Goal: Check status: Check status

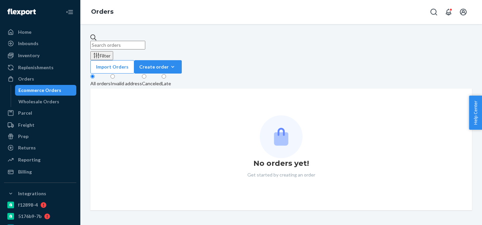
click at [113, 51] on button "Filter" at bounding box center [101, 55] width 23 height 9
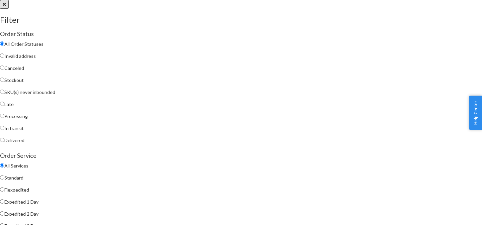
scroll to position [99, 0]
click at [38, 199] on span "Expedited 1 Day" at bounding box center [21, 202] width 34 height 6
click at [4, 199] on input "Expedited 1 Day" at bounding box center [2, 201] width 4 height 4
radio input "true"
radio input "false"
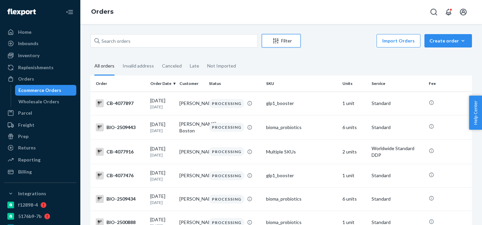
click at [279, 37] on button "Filter" at bounding box center [281, 40] width 39 height 13
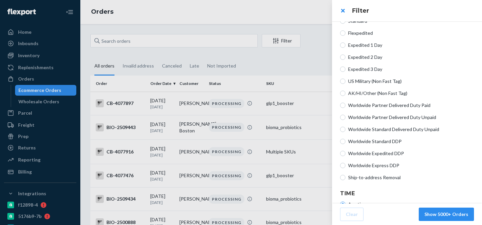
scroll to position [132, 0]
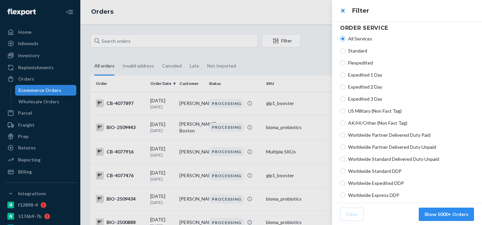
click at [375, 76] on span "Expedited 1 Day" at bounding box center [411, 75] width 126 height 7
click at [345, 76] on input "Expedited 1 Day" at bounding box center [342, 74] width 5 height 5
radio input "true"
radio input "false"
click at [459, 214] on button "Show 5000+ Orders" at bounding box center [446, 214] width 55 height 13
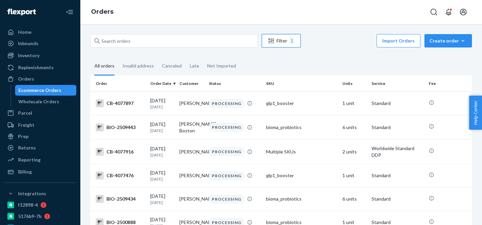
click at [290, 36] on button "Filter 1" at bounding box center [281, 40] width 39 height 13
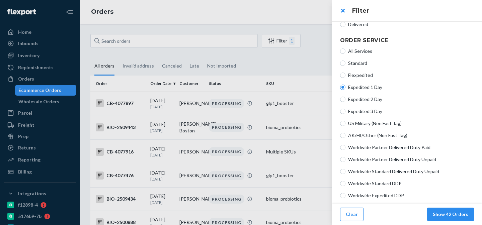
scroll to position [133, 0]
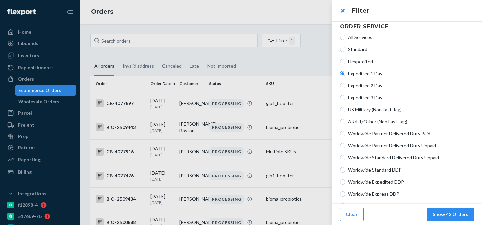
click at [362, 40] on span "All Services" at bounding box center [411, 37] width 126 height 7
click at [345, 40] on input "All Services" at bounding box center [342, 37] width 5 height 5
radio input "true"
click at [368, 74] on span "Expedited 1 Day" at bounding box center [411, 73] width 126 height 7
click at [345, 74] on input "Expedited 1 Day" at bounding box center [342, 73] width 5 height 5
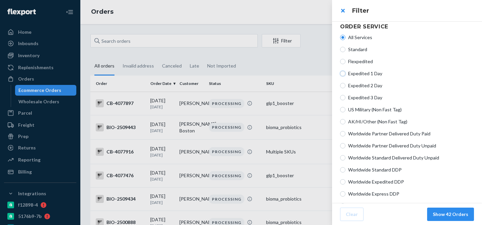
radio input "true"
radio input "false"
click at [454, 213] on button "Show 42 Orders" at bounding box center [450, 214] width 47 height 13
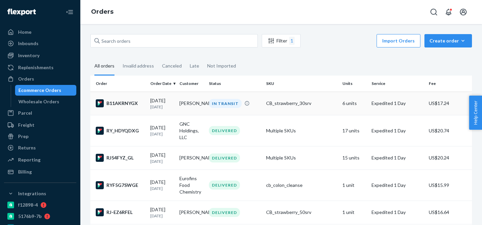
click at [321, 101] on div "CB_strawberry_30srv" at bounding box center [301, 103] width 71 height 7
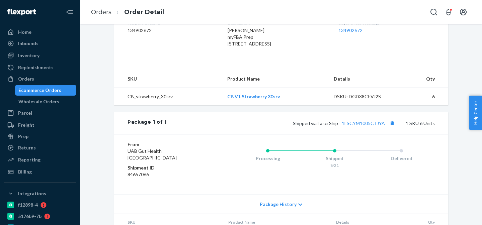
scroll to position [180, 0]
click at [366, 128] on div "Shipped via LaserShip 1LSCYM1005CTJYA 1 SKU 6 Units" at bounding box center [301, 123] width 268 height 9
click at [367, 126] on link "1LSCYM1005CTJYA" at bounding box center [363, 124] width 43 height 6
click at [297, 126] on span "Shipped via LaserShip 1LSCYM1005CTJYA" at bounding box center [344, 124] width 103 height 6
drag, startPoint x: 293, startPoint y: 144, endPoint x: 387, endPoint y: 144, distance: 94.4
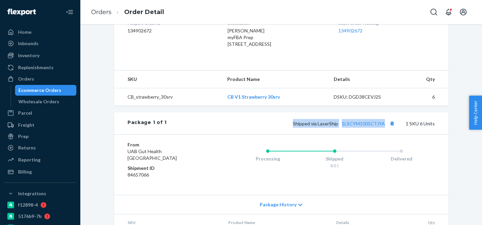
click at [387, 128] on div "Shipped via LaserShip 1LSCYM1005CTJYA 1 SKU 6 Units" at bounding box center [301, 123] width 268 height 9
copy span "Shipped via LaserShip 1LSCYM1005CTJYA"
click at [44, 54] on div "Inventory" at bounding box center [40, 55] width 71 height 9
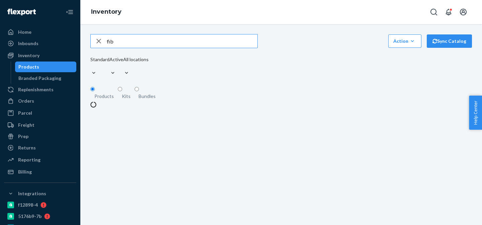
type input "fib"
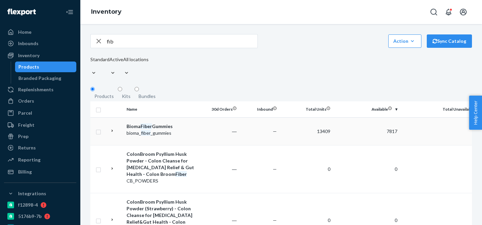
click at [199, 126] on td at bounding box center [199, 131] width 0 height 28
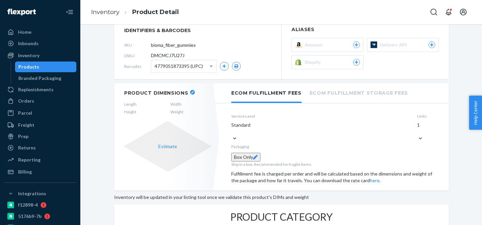
scroll to position [52, 0]
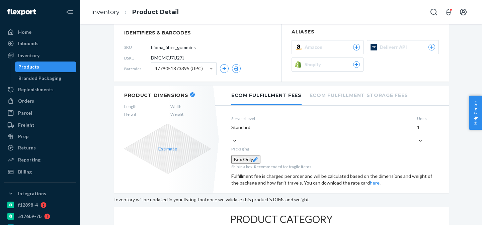
click at [188, 90] on div "Product Dimensions Length Width Height Weight Estimate" at bounding box center [167, 139] width 107 height 107
click at [191, 94] on icon "button" at bounding box center [192, 94] width 3 height 3
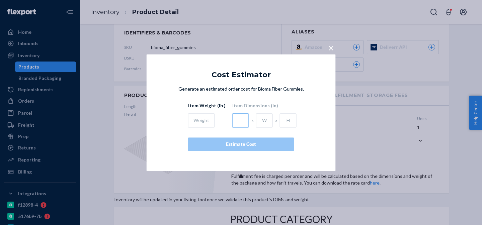
click at [242, 117] on input "text" at bounding box center [240, 120] width 17 height 14
type input "2.5"
click at [261, 121] on input "text" at bounding box center [264, 120] width 17 height 14
type input "2.5"
click at [288, 125] on input "text" at bounding box center [288, 120] width 17 height 14
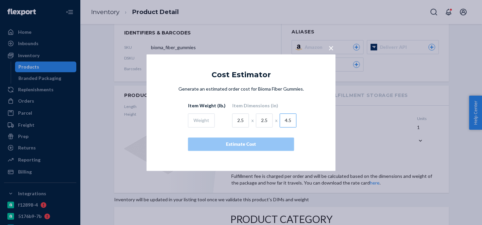
type input "4.5"
click at [192, 125] on input "text" at bounding box center [201, 120] width 27 height 14
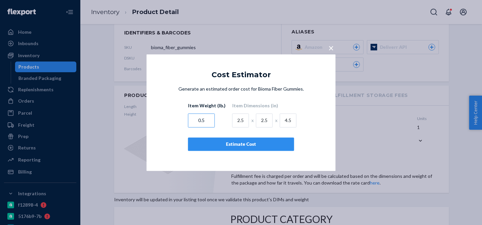
type input "0.5"
click at [254, 143] on div "Estimate Cost" at bounding box center [241, 144] width 95 height 7
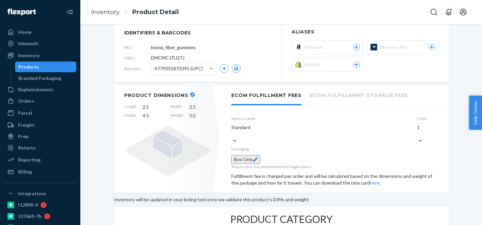
scroll to position [59, 0]
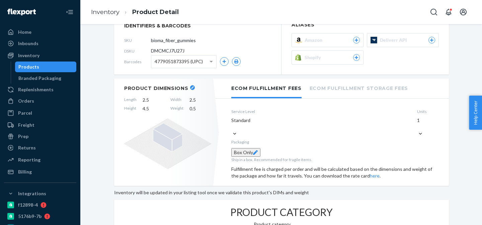
click at [191, 151] on icon at bounding box center [167, 144] width 87 height 51
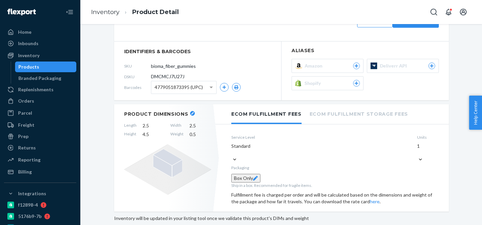
scroll to position [31, 0]
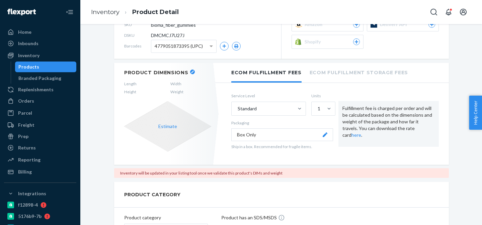
scroll to position [75, 0]
click at [59, 32] on div "Home" at bounding box center [40, 31] width 71 height 9
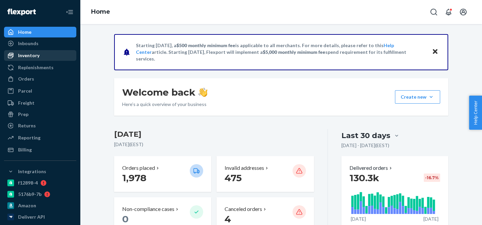
click at [59, 57] on div "Inventory" at bounding box center [40, 55] width 71 height 9
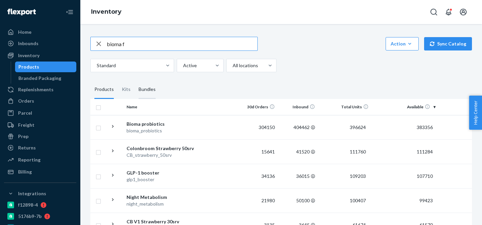
type input "bioma f"
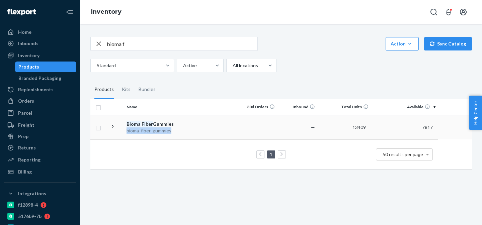
copy div "bioma _ fiber _gummies"
drag, startPoint x: 172, startPoint y: 132, endPoint x: 140, endPoint y: 155, distance: 39.8
click at [139, 154] on table "Name 30d Orders Inbound Total Units Available Total Unavailable Bioma Fiber Gum…" at bounding box center [305, 134] width 431 height 70
click at [140, 155] on div "1 50 results per page" at bounding box center [264, 154] width 337 height 21
click at [38, 97] on div "Orders" at bounding box center [40, 100] width 71 height 9
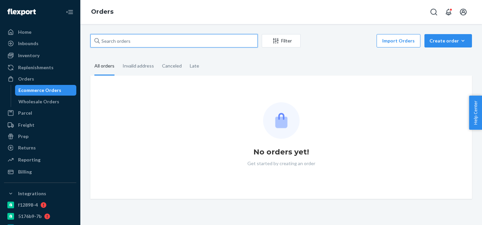
click at [149, 38] on input "text" at bounding box center [173, 40] width 167 height 13
paste input "bioma_fiber_gummies"
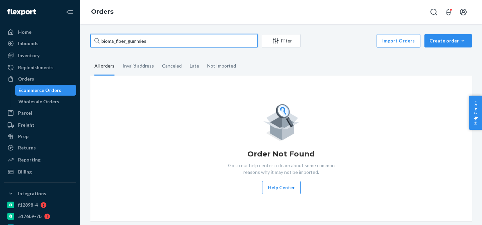
type input "bioma_fiber_gummies"
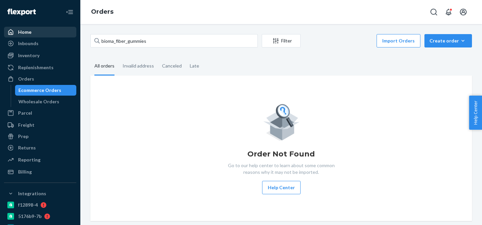
click at [33, 32] on div "Home" at bounding box center [40, 31] width 71 height 9
